Goal: Book appointment/travel/reservation

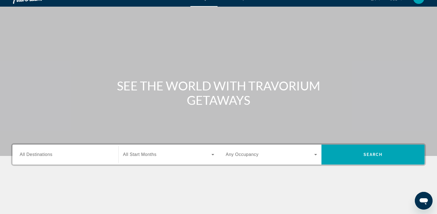
scroll to position [10, 0]
click at [31, 152] on span "All Destinations" at bounding box center [36, 154] width 33 height 5
click at [31, 152] on input "Destination All Destinations" at bounding box center [65, 155] width 91 height 7
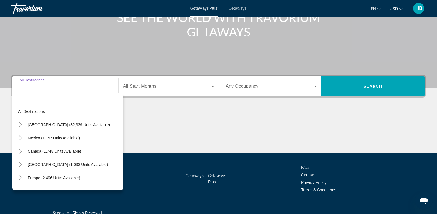
scroll to position [85, 0]
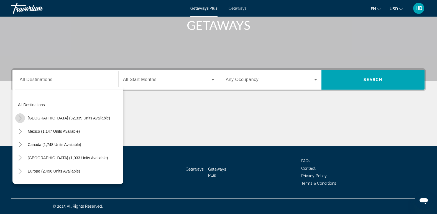
click at [20, 119] on icon "Toggle United States (32,339 units available)" at bounding box center [20, 118] width 3 height 6
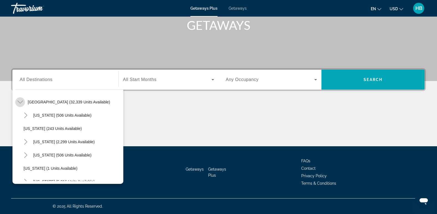
click at [22, 102] on icon "Toggle United States (32,339 units available)" at bounding box center [20, 102] width 6 height 3
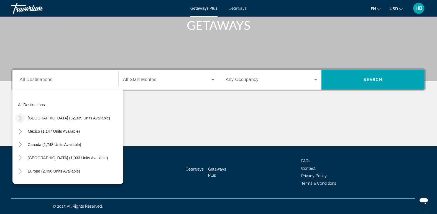
scroll to position [66, 0]
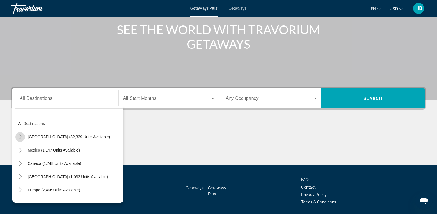
click at [19, 137] on icon "Toggle United States (32,339 units available)" at bounding box center [20, 137] width 6 height 6
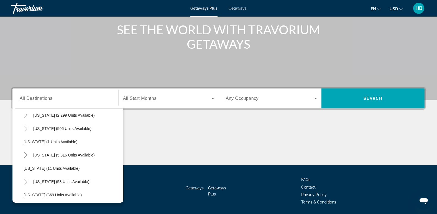
scroll to position [62, 0]
click at [25, 153] on icon "Toggle Florida (5,316 units available)" at bounding box center [26, 155] width 6 height 6
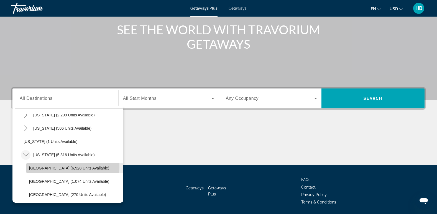
click at [59, 167] on span "[GEOGRAPHIC_DATA] (6,928 units available)" at bounding box center [69, 168] width 80 height 4
type input "**********"
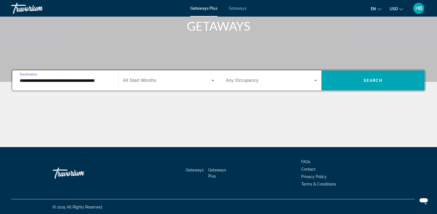
scroll to position [85, 0]
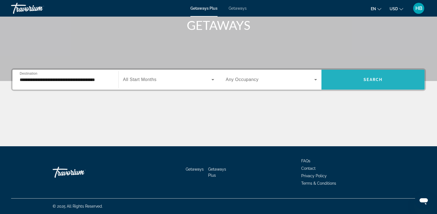
click at [372, 82] on span "Search widget" at bounding box center [372, 79] width 103 height 13
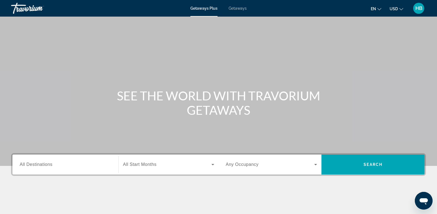
click at [41, 158] on div "Search widget" at bounding box center [65, 165] width 91 height 16
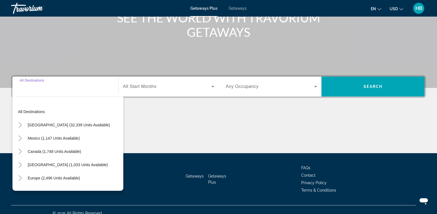
scroll to position [85, 0]
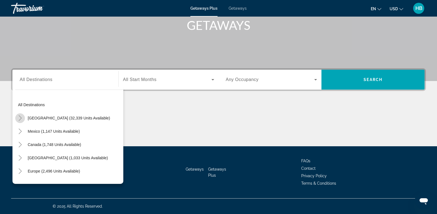
click at [20, 119] on icon "Toggle United States (32,339 units available)" at bounding box center [20, 118] width 6 height 6
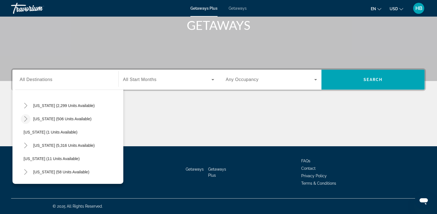
scroll to position [65, 0]
click at [24, 136] on mat-icon "Toggle Florida (5,316 units available)" at bounding box center [26, 133] width 10 height 10
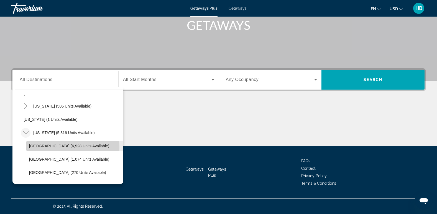
click at [47, 148] on span "[GEOGRAPHIC_DATA] (6,928 units available)" at bounding box center [69, 146] width 80 height 4
type input "**********"
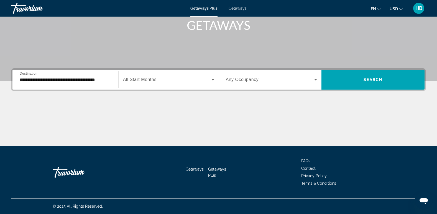
click at [151, 80] on span "All Start Months" at bounding box center [140, 79] width 34 height 5
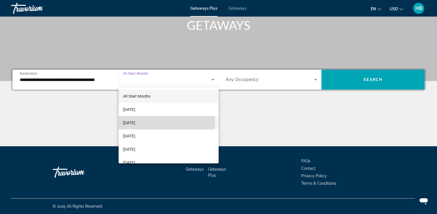
click at [153, 121] on mat-option "[DATE]" at bounding box center [169, 122] width 100 height 13
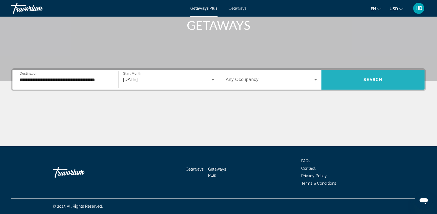
click at [368, 83] on span "Search widget" at bounding box center [372, 79] width 103 height 13
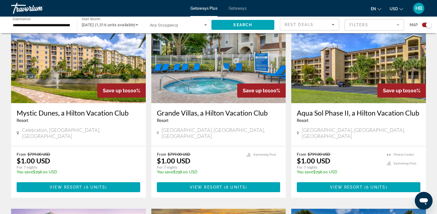
scroll to position [215, 0]
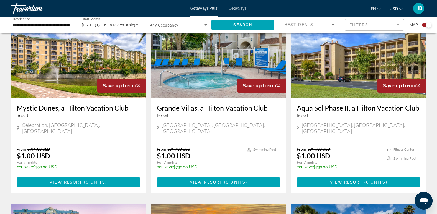
drag, startPoint x: 287, startPoint y: 158, endPoint x: 287, endPoint y: 161, distance: 3.3
click at [287, 161] on app-exchanges-search-item "Save up to 100% Grande Villas, a Hilton Vacation Club Resort - This is an adult…" at bounding box center [218, 101] width 140 height 183
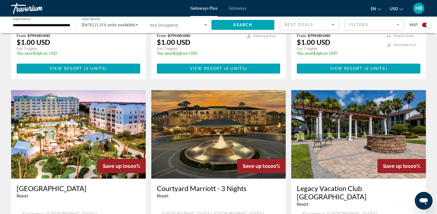
scroll to position [333, 0]
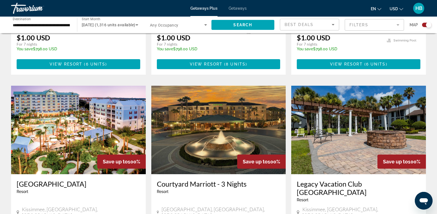
click at [96, 132] on img "Main content" at bounding box center [78, 130] width 135 height 89
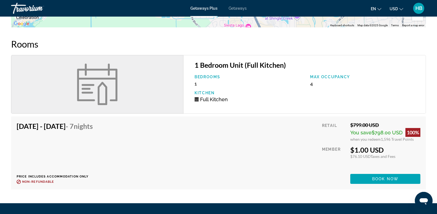
scroll to position [586, 0]
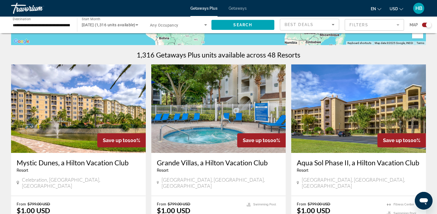
scroll to position [176, 0]
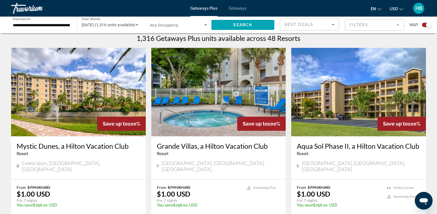
click at [86, 88] on img "Main content" at bounding box center [78, 92] width 135 height 89
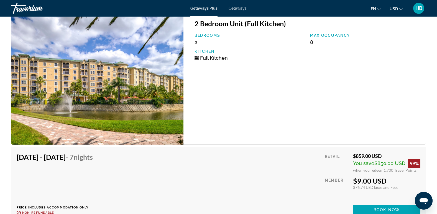
scroll to position [1165, 0]
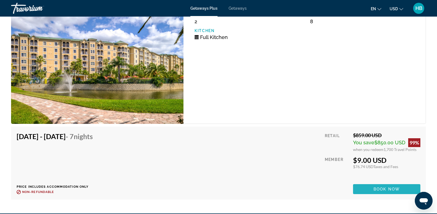
click at [379, 189] on span "Book now" at bounding box center [386, 189] width 26 height 4
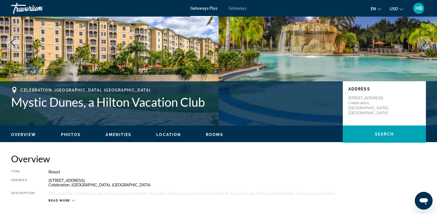
scroll to position [50, 0]
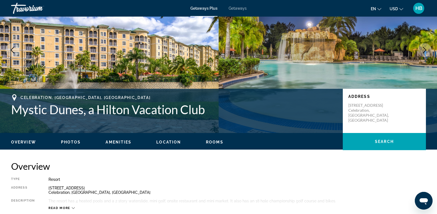
click at [236, 8] on span "Getaways" at bounding box center [238, 8] width 18 height 4
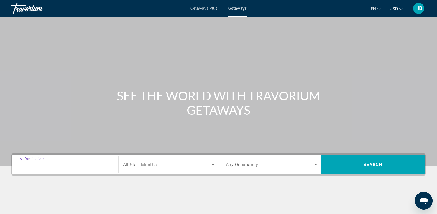
click at [30, 162] on input "Destination All Destinations" at bounding box center [65, 165] width 91 height 7
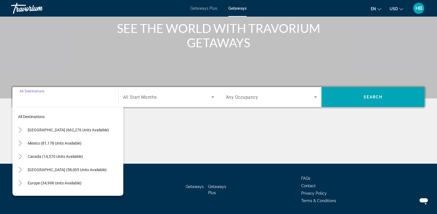
scroll to position [85, 0]
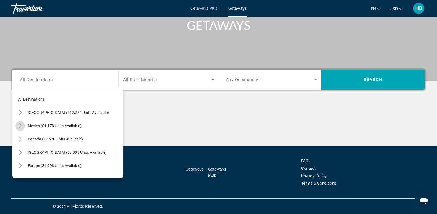
click at [19, 126] on icon "Toggle Mexico (81,178 units available)" at bounding box center [20, 126] width 6 height 6
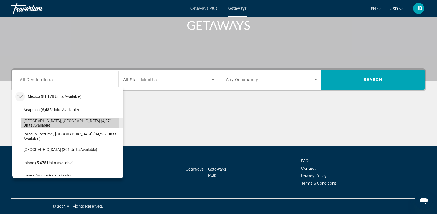
click at [44, 122] on span "[GEOGRAPHIC_DATA], [GEOGRAPHIC_DATA] (4,271 units available)" at bounding box center [72, 123] width 97 height 9
type input "**********"
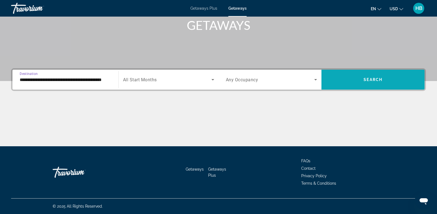
click at [370, 82] on span "Search widget" at bounding box center [372, 79] width 103 height 13
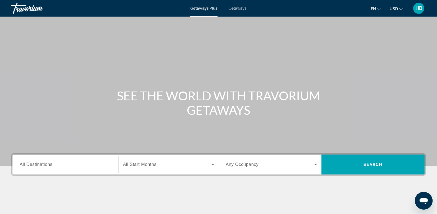
click at [237, 8] on span "Getaways" at bounding box center [238, 8] width 18 height 4
click at [31, 168] on input "Destination All Destinations" at bounding box center [65, 165] width 91 height 7
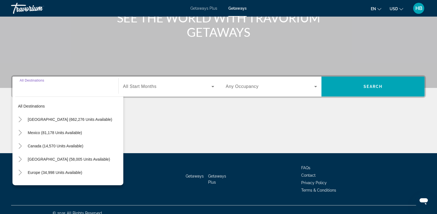
scroll to position [85, 0]
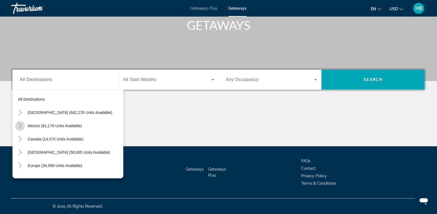
click at [19, 124] on icon "Toggle Mexico (81,178 units available)" at bounding box center [20, 126] width 3 height 6
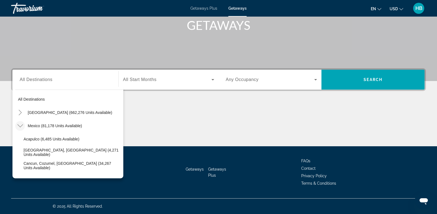
scroll to position [29, 0]
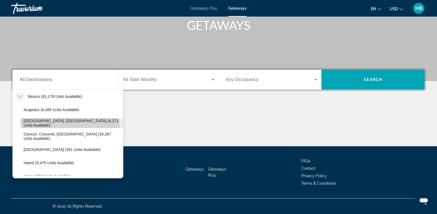
click at [68, 125] on span "Search widget" at bounding box center [72, 123] width 102 height 13
type input "**********"
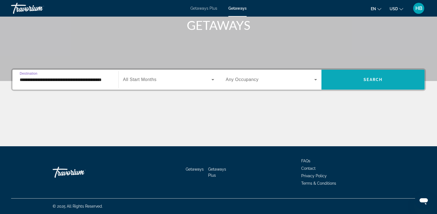
click at [359, 80] on span "Search widget" at bounding box center [372, 79] width 103 height 13
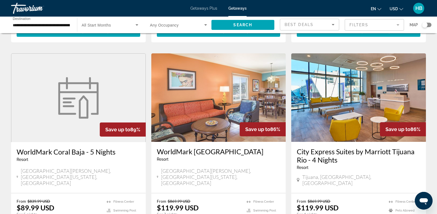
scroll to position [707, 0]
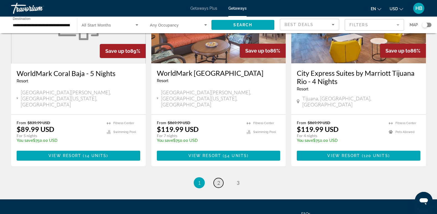
click at [218, 180] on span "2" at bounding box center [218, 183] width 3 height 6
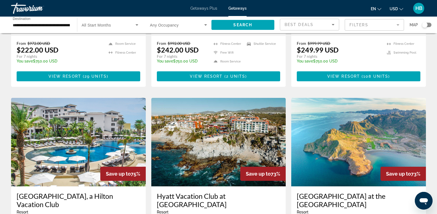
scroll to position [369, 0]
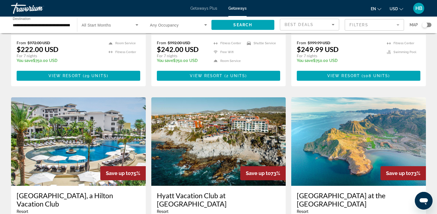
click at [88, 112] on img "Main content" at bounding box center [78, 141] width 135 height 89
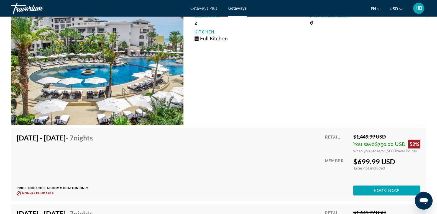
scroll to position [4219, 0]
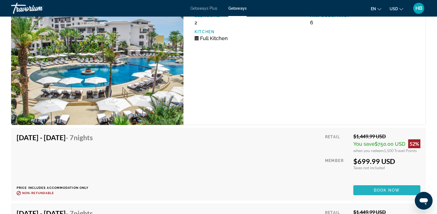
click at [376, 191] on span "Book now" at bounding box center [387, 190] width 26 height 4
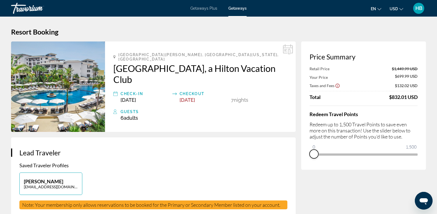
drag, startPoint x: 410, startPoint y: 161, endPoint x: 303, endPoint y: 150, distance: 107.8
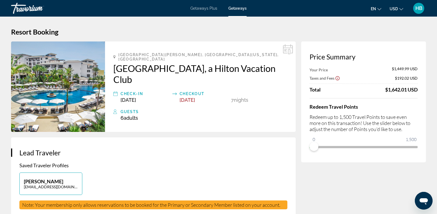
drag, startPoint x: 303, startPoint y: 150, endPoint x: 306, endPoint y: 155, distance: 5.7
click at [306, 155] on div "Price Summary Your Price $1,449.99 USD Taxes and Fees $192.02 USD Total $1,642.…" at bounding box center [363, 102] width 125 height 121
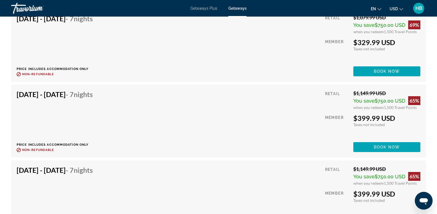
scroll to position [1689, 0]
click at [179, 119] on div "Jan 2, 2026 - Jan 9, 2026 - 7 Nights Price includes accommodation only Refundab…" at bounding box center [219, 121] width 404 height 62
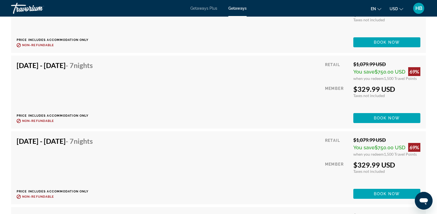
scroll to position [1566, 0]
